Goal: Task Accomplishment & Management: Manage account settings

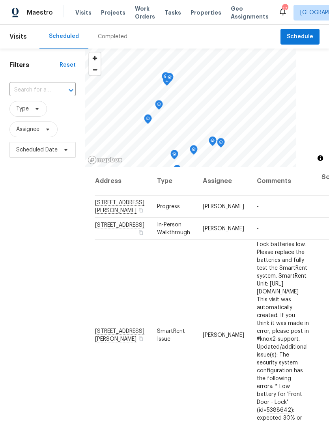
click at [40, 91] on input "text" at bounding box center [31, 90] width 44 height 12
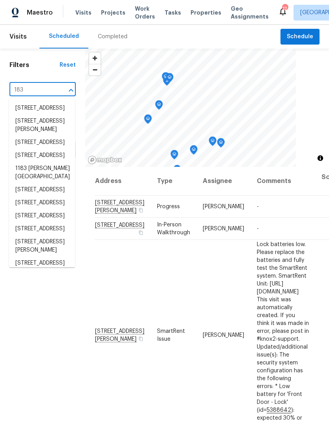
type input "1830"
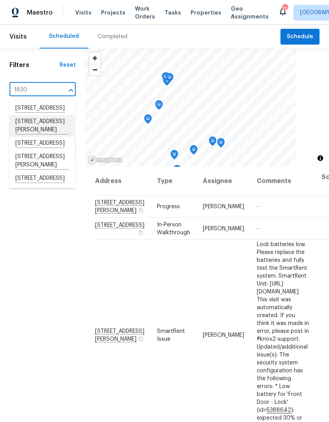
click at [31, 136] on li "[STREET_ADDRESS][PERSON_NAME]" at bounding box center [42, 126] width 66 height 22
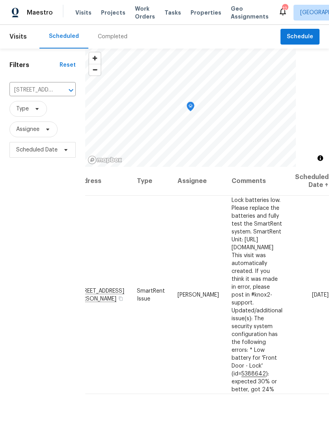
scroll to position [0, 54]
click at [0, 0] on icon at bounding box center [0, 0] width 0 height 0
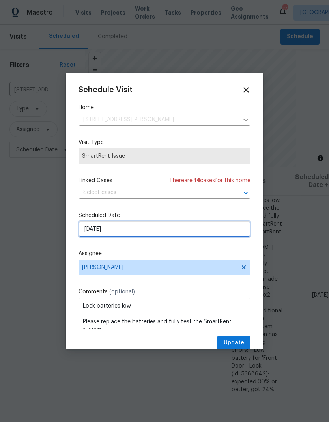
click at [129, 233] on input "[DATE]" at bounding box center [164, 229] width 172 height 16
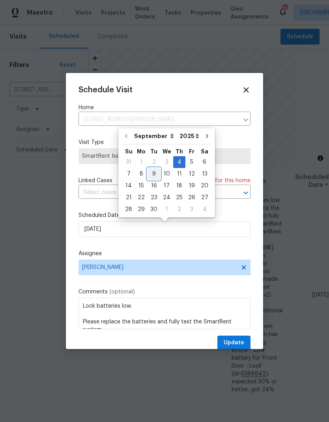
click at [153, 174] on div "9" at bounding box center [153, 173] width 13 height 11
type input "[DATE]"
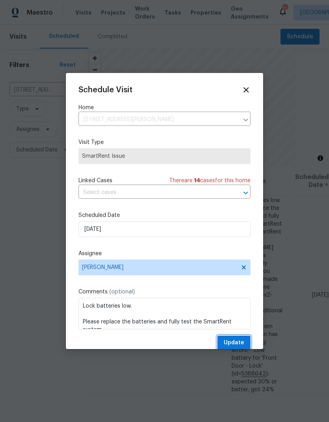
click at [238, 344] on span "Update" at bounding box center [234, 343] width 21 height 10
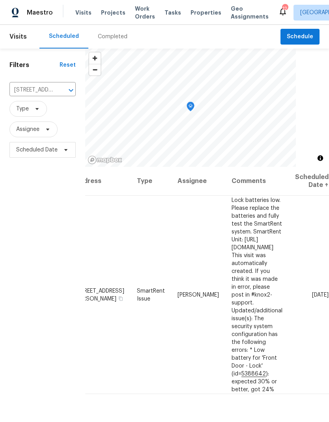
click at [79, 13] on span "Visits" at bounding box center [83, 13] width 16 height 8
click at [58, 88] on icon "Clear" at bounding box center [61, 90] width 8 height 8
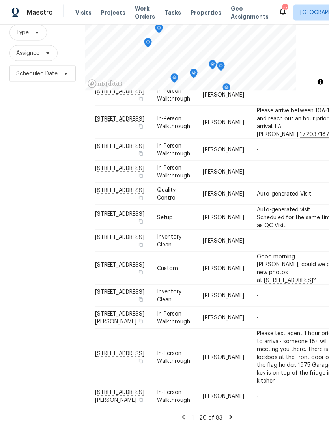
scroll to position [32, 0]
click at [232, 414] on icon at bounding box center [230, 417] width 7 height 7
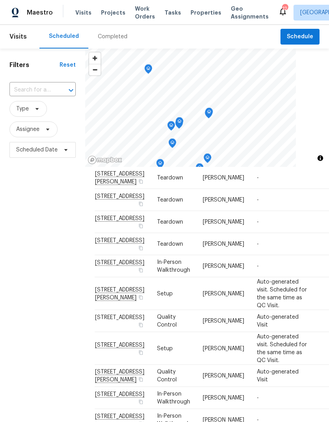
scroll to position [144, 0]
